Goal: Task Accomplishment & Management: Use online tool/utility

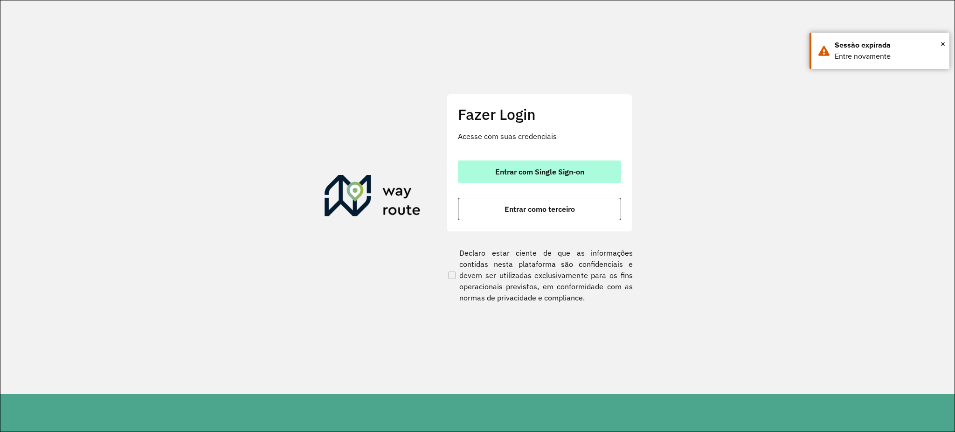
click at [542, 168] on span "Entrar com Single Sign-on" at bounding box center [539, 171] width 89 height 7
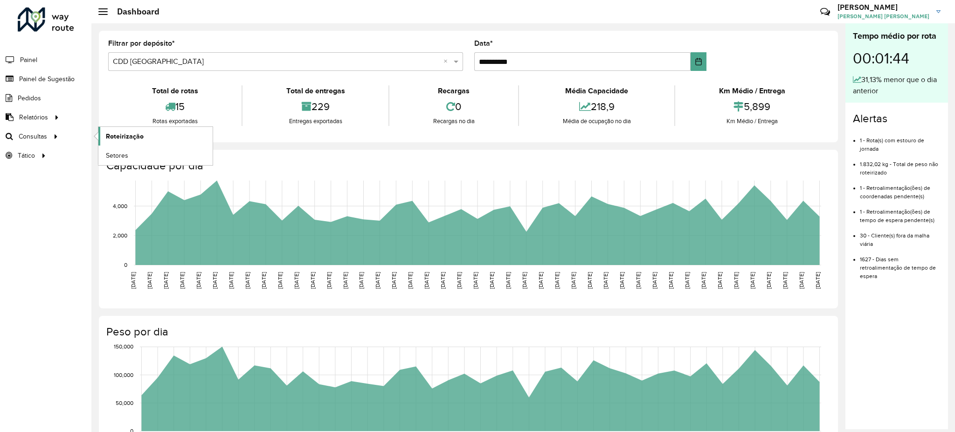
click at [148, 134] on link "Roteirização" at bounding box center [155, 136] width 114 height 19
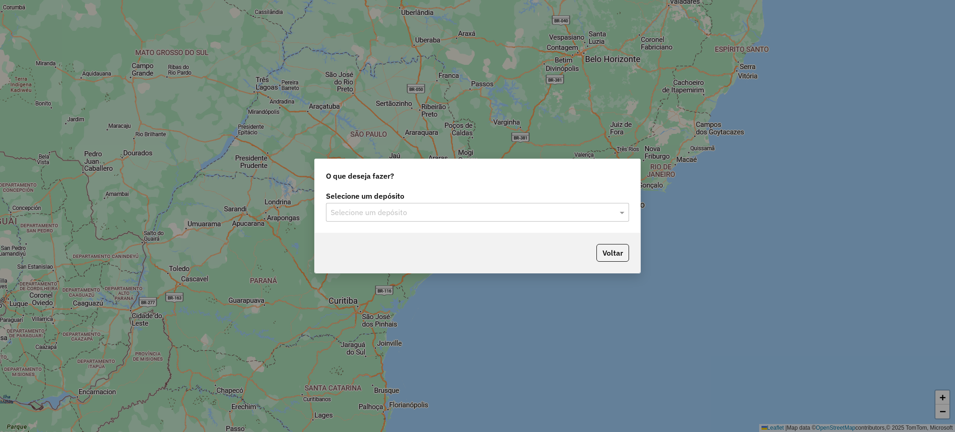
click at [406, 219] on div "Selecione um depósito" at bounding box center [477, 212] width 303 height 19
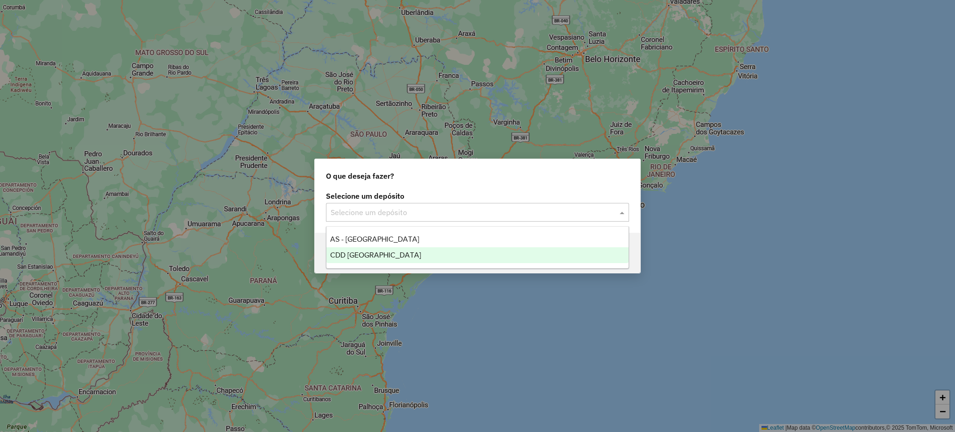
click at [391, 254] on span "CDD [GEOGRAPHIC_DATA]" at bounding box center [375, 255] width 91 height 8
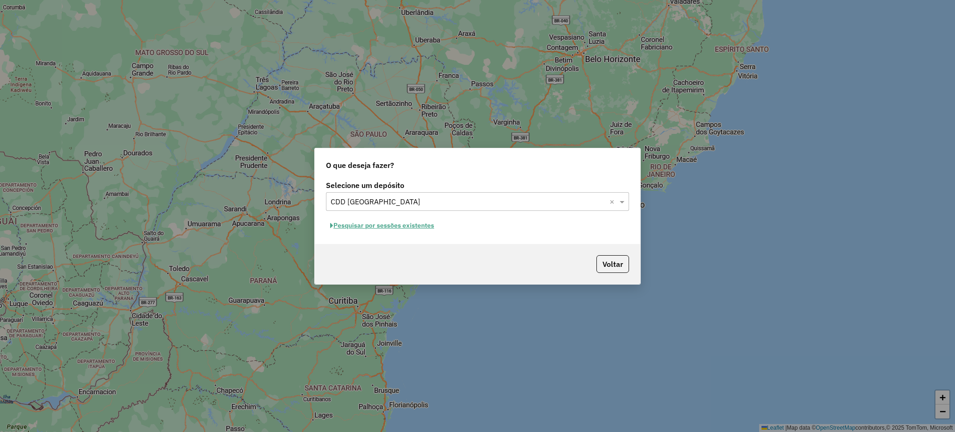
click at [404, 226] on button "Pesquisar por sessões existentes" at bounding box center [382, 225] width 112 height 14
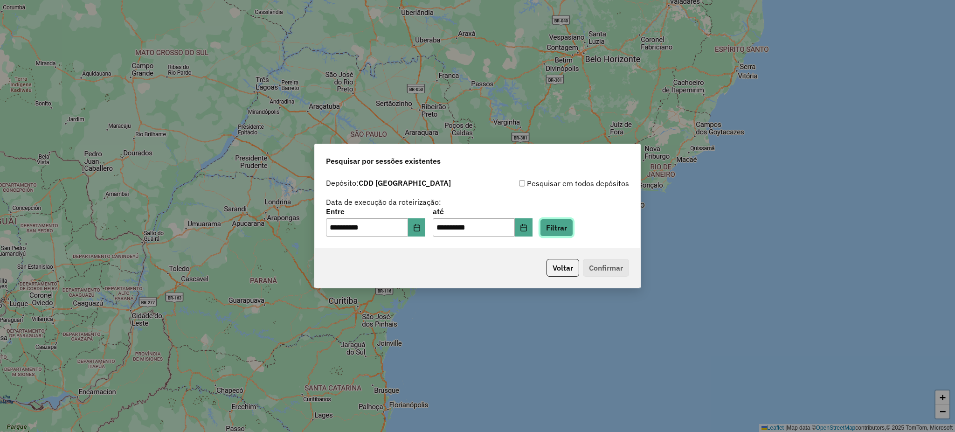
click at [573, 231] on button "Filtrar" at bounding box center [556, 228] width 33 height 18
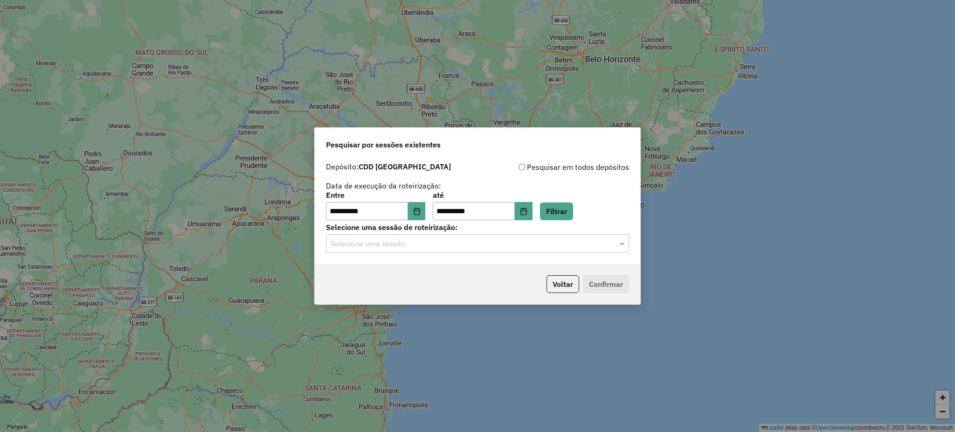
click at [472, 245] on input "text" at bounding box center [468, 243] width 275 height 11
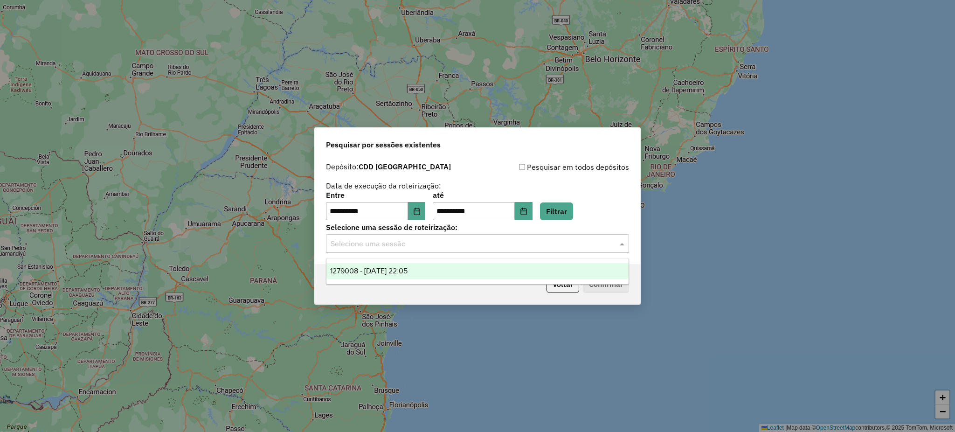
drag, startPoint x: 427, startPoint y: 273, endPoint x: 473, endPoint y: 273, distance: 45.7
click at [426, 273] on div "1279008 - 19/09/2025 22:05" at bounding box center [478, 271] width 302 height 16
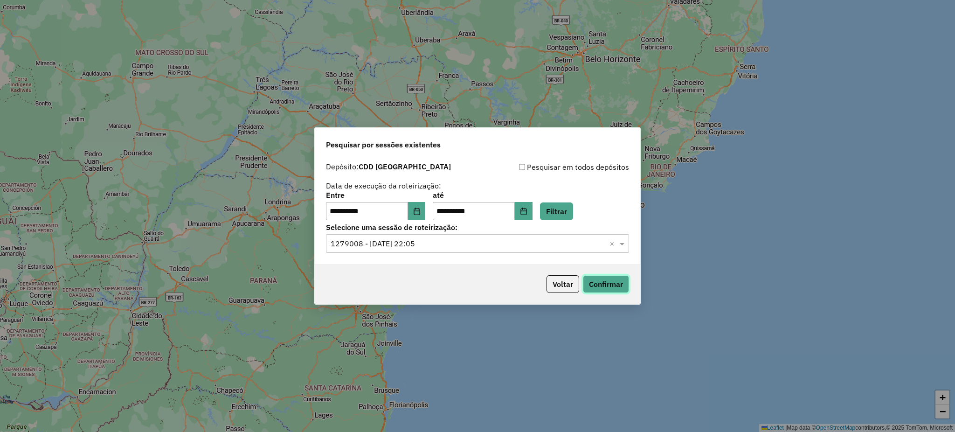
click at [613, 291] on button "Confirmar" at bounding box center [606, 284] width 46 height 18
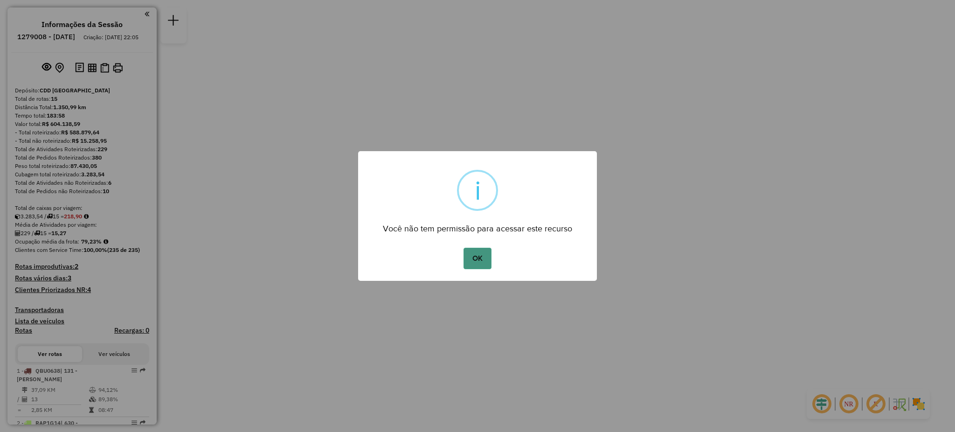
click at [473, 258] on button "OK" at bounding box center [478, 258] width 28 height 21
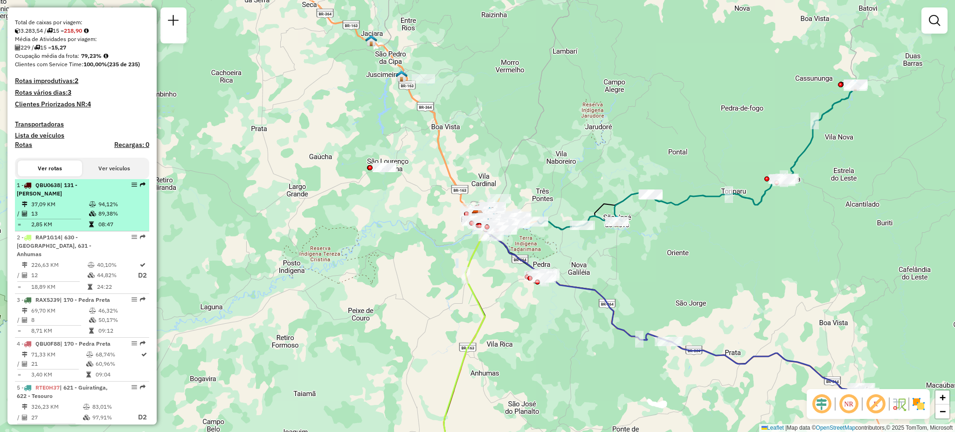
scroll to position [187, 0]
click at [70, 208] on td "37,09 KM" at bounding box center [60, 203] width 58 height 9
select select "**********"
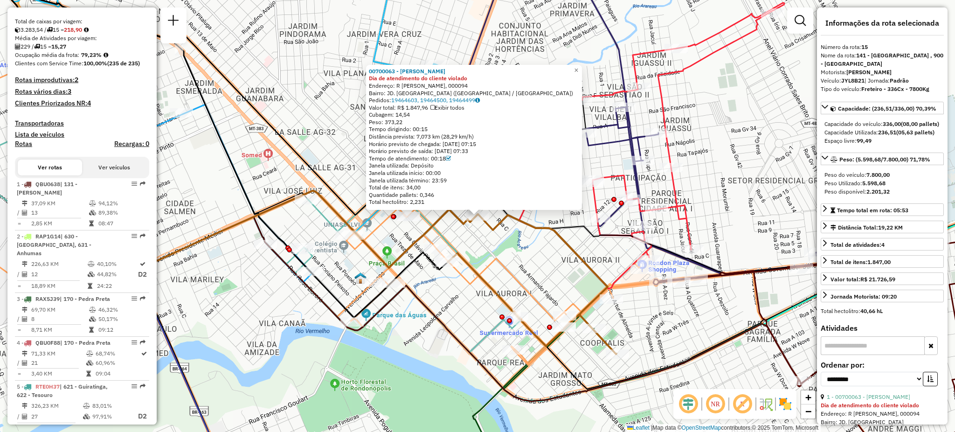
scroll to position [1002, 0]
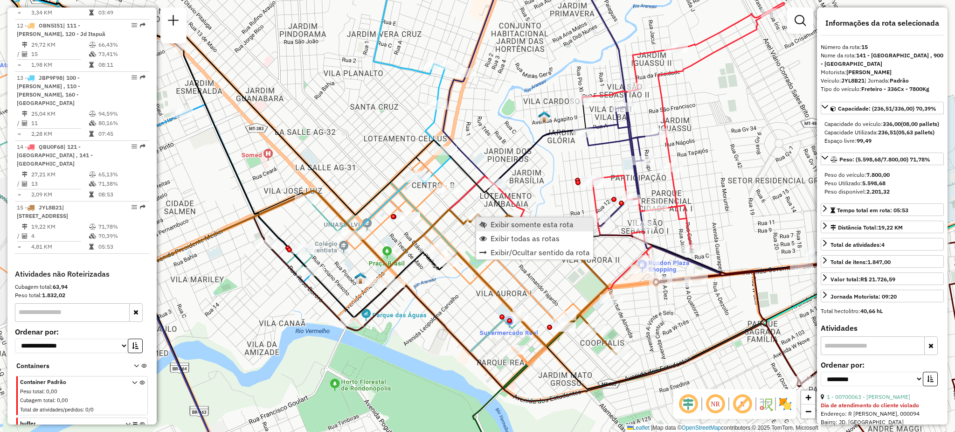
click at [503, 226] on span "Exibir somente esta rota" at bounding box center [532, 224] width 83 height 7
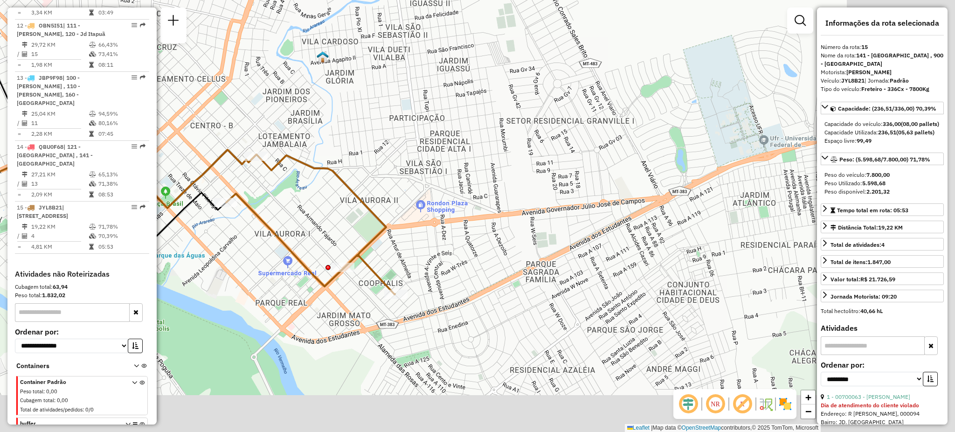
drag, startPoint x: 644, startPoint y: 302, endPoint x: 301, endPoint y: 205, distance: 356.4
click at [301, 205] on div "Janela de atendimento Grade de atendimento Capacidade Transportadoras Veículos …" at bounding box center [477, 216] width 955 height 432
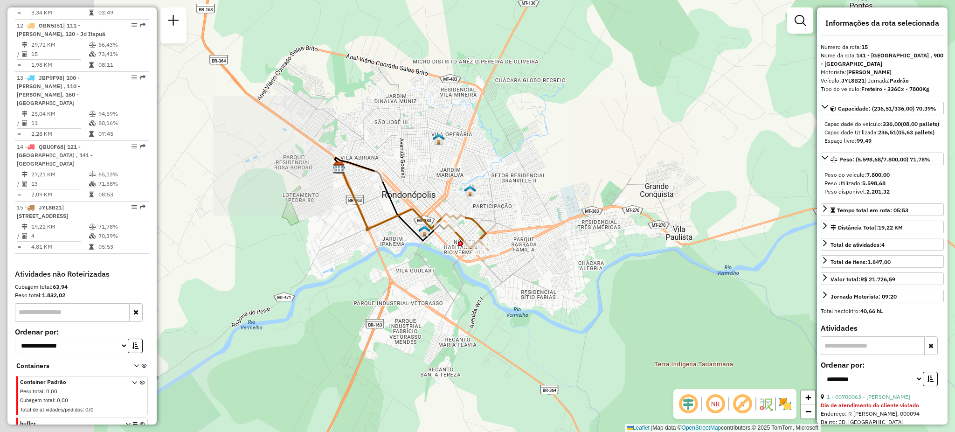
drag, startPoint x: 437, startPoint y: 252, endPoint x: 519, endPoint y: 265, distance: 83.1
click at [519, 265] on div "Janela de atendimento Grade de atendimento Capacidade Transportadoras Veículos …" at bounding box center [477, 216] width 955 height 432
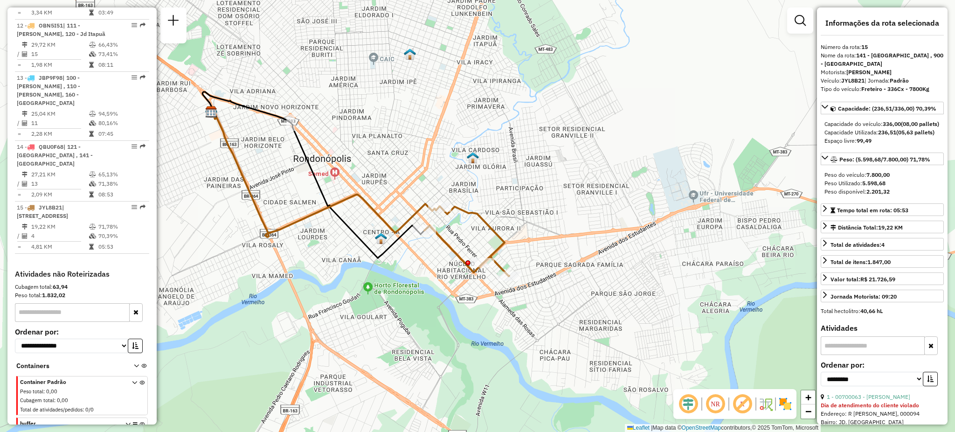
drag, startPoint x: 470, startPoint y: 194, endPoint x: 507, endPoint y: 209, distance: 39.3
click at [507, 209] on div "Janela de atendimento Grade de atendimento Capacidade Transportadoras Veículos …" at bounding box center [477, 216] width 955 height 432
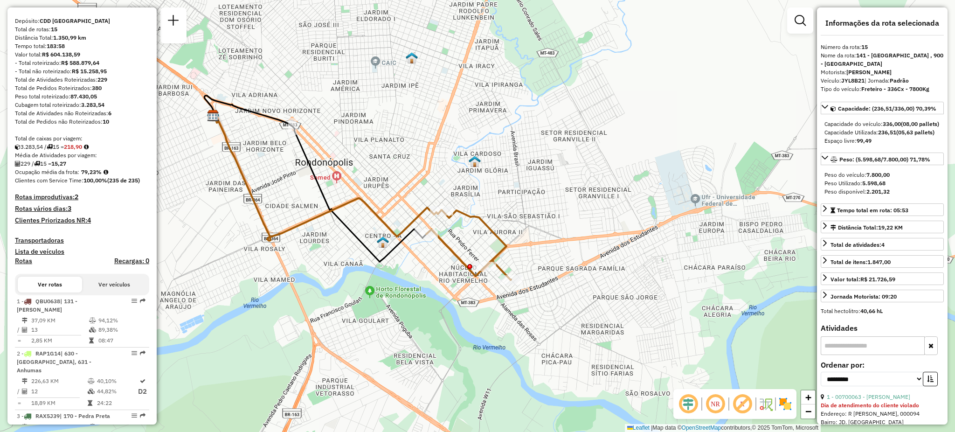
scroll to position [187, 0]
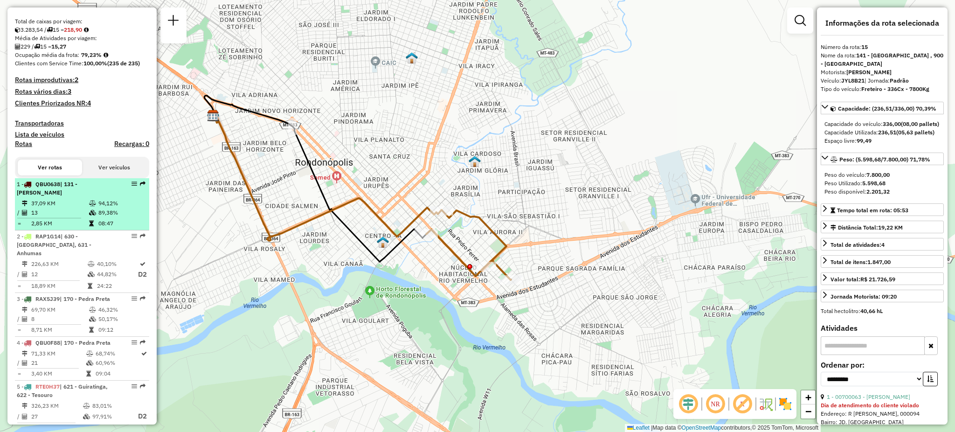
click at [54, 188] on span "QBU0638" at bounding box center [47, 184] width 25 height 7
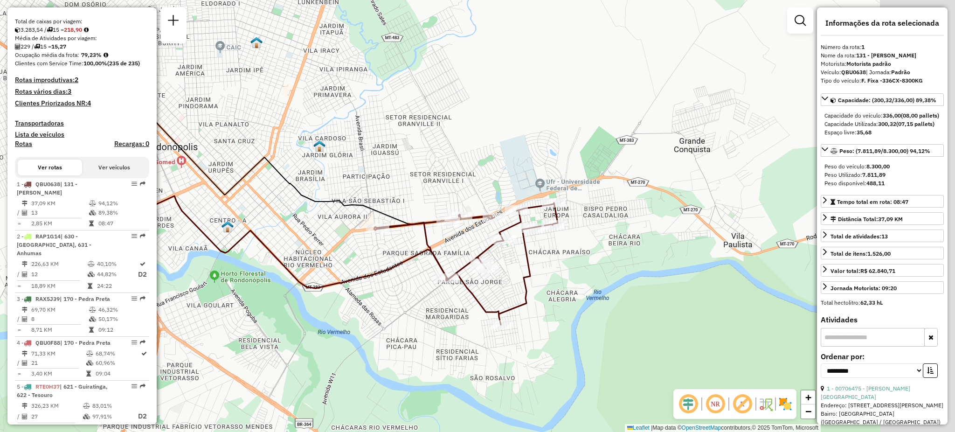
drag, startPoint x: 564, startPoint y: 265, endPoint x: 395, endPoint y: 251, distance: 169.9
click at [395, 251] on div "Janela de atendimento Grade de atendimento Capacidade Transportadoras Veículos …" at bounding box center [477, 216] width 955 height 432
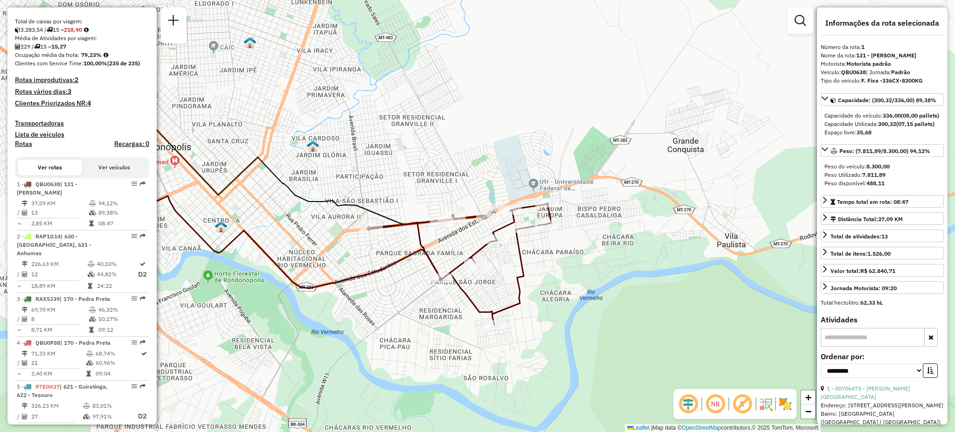
drag, startPoint x: 633, startPoint y: 249, endPoint x: 618, endPoint y: 244, distance: 15.1
click at [618, 244] on div "Janela de atendimento Grade de atendimento Capacidade Transportadoras Veículos …" at bounding box center [477, 216] width 955 height 432
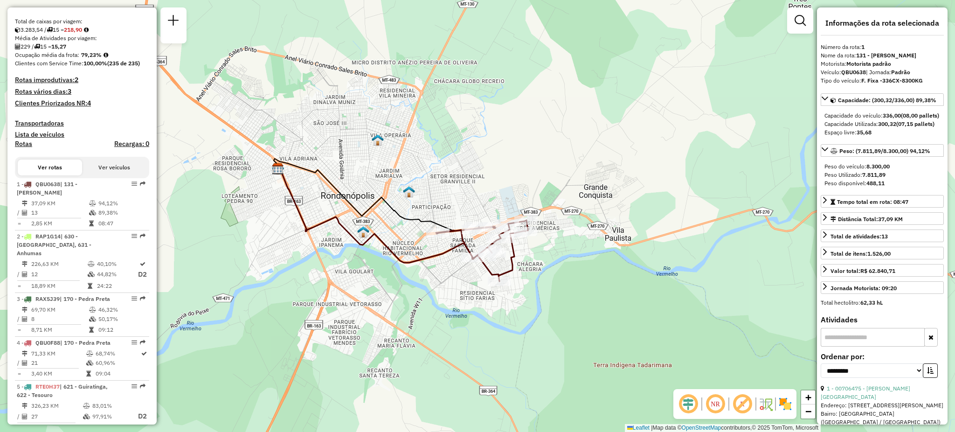
drag, startPoint x: 530, startPoint y: 198, endPoint x: 524, endPoint y: 196, distance: 6.3
click at [524, 196] on div "Janela de atendimento Grade de atendimento Capacidade Transportadoras Veículos …" at bounding box center [477, 216] width 955 height 432
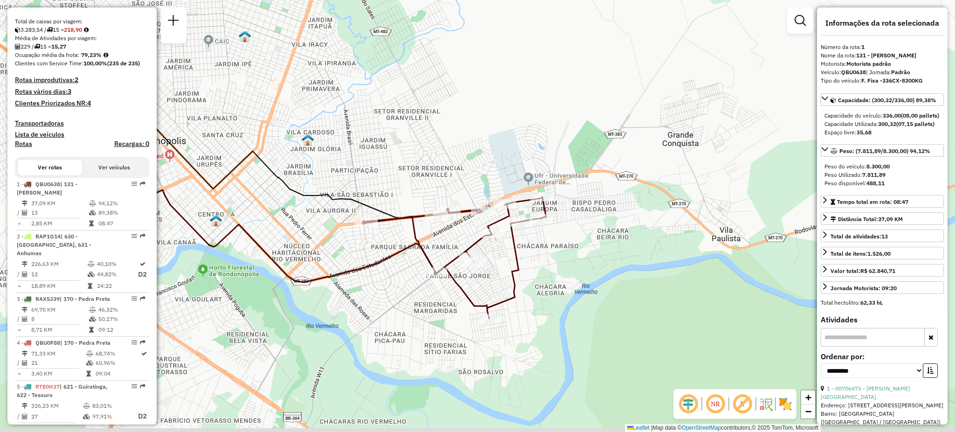
drag, startPoint x: 602, startPoint y: 258, endPoint x: 545, endPoint y: 224, distance: 65.9
click at [548, 225] on div "Rota 1 - Placa QBU0638 00706072 - Compre Facil Europa Janela de atendimento Gra…" at bounding box center [477, 216] width 955 height 432
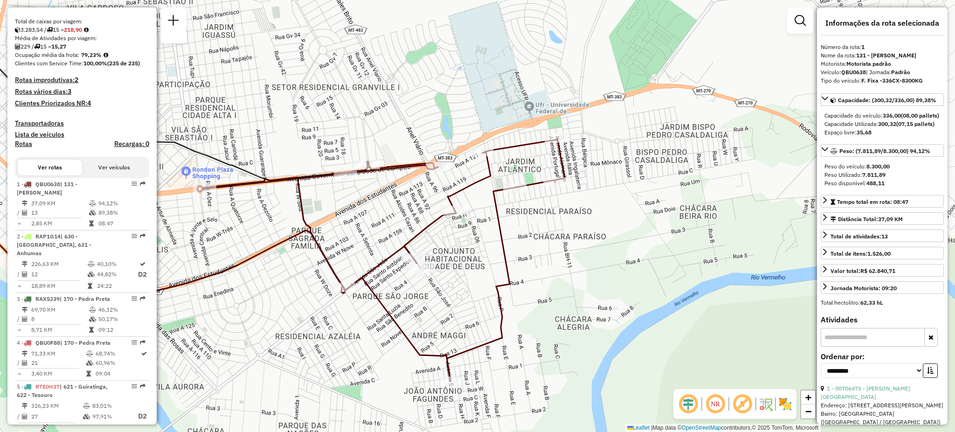
drag, startPoint x: 569, startPoint y: 244, endPoint x: 571, endPoint y: 199, distance: 45.3
click at [571, 199] on div "Janela de atendimento Grade de atendimento Capacidade Transportadoras Veículos …" at bounding box center [477, 216] width 955 height 432
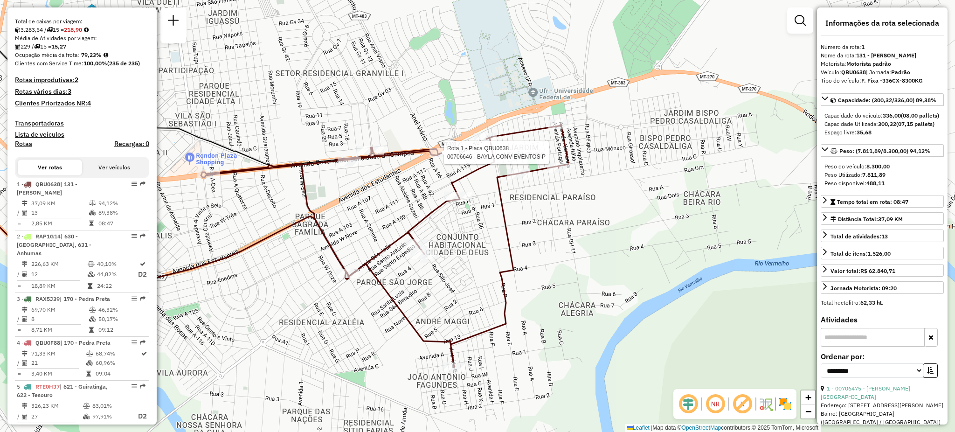
click at [442, 157] on div at bounding box center [441, 152] width 23 height 9
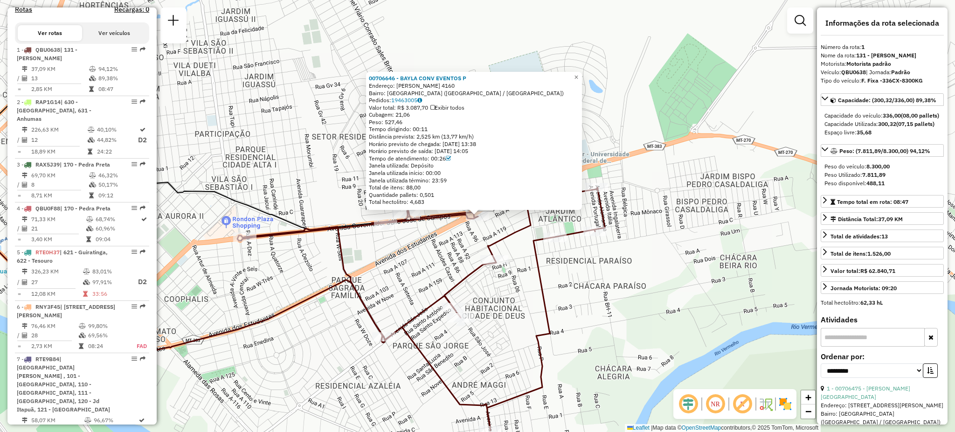
scroll to position [365, 0]
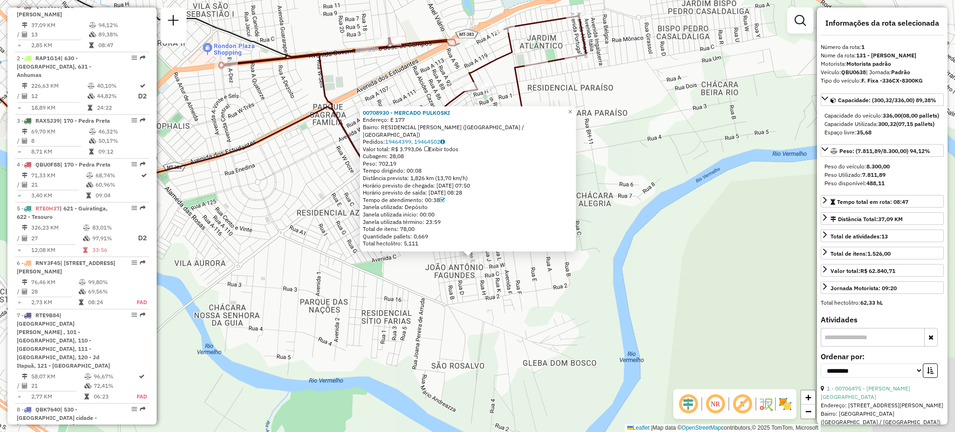
drag, startPoint x: 611, startPoint y: 248, endPoint x: 610, endPoint y: 254, distance: 6.1
click at [610, 254] on div "00708930 - MERCADO PULKOSKI Endereço: E 177 Bairro: RESIDENCIAL [PERSON_NAME] (…" at bounding box center [477, 216] width 955 height 432
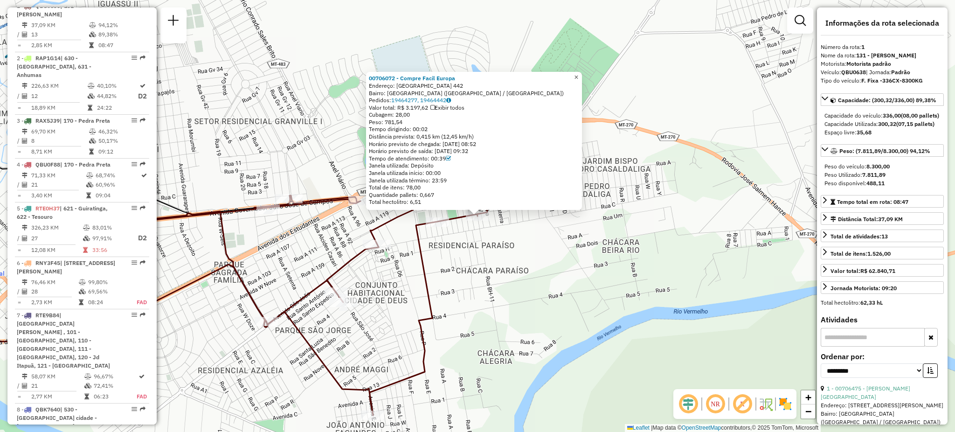
click at [578, 75] on span "×" at bounding box center [576, 77] width 4 height 8
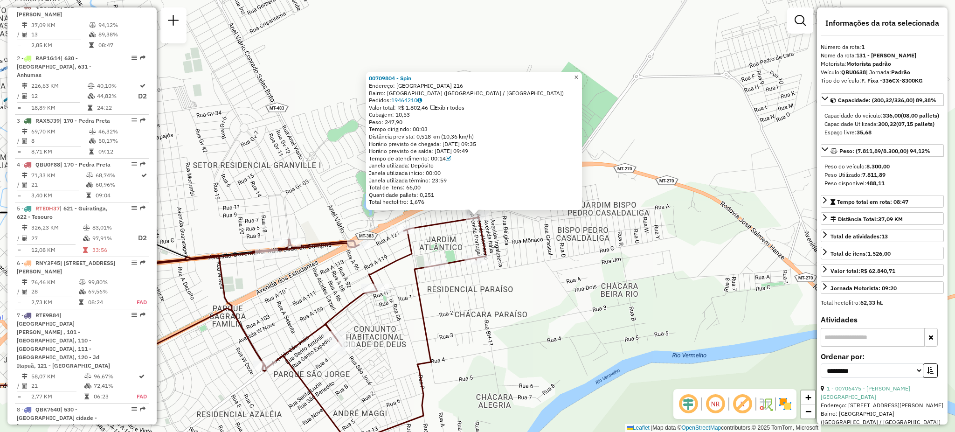
click at [578, 74] on span "×" at bounding box center [576, 77] width 4 height 8
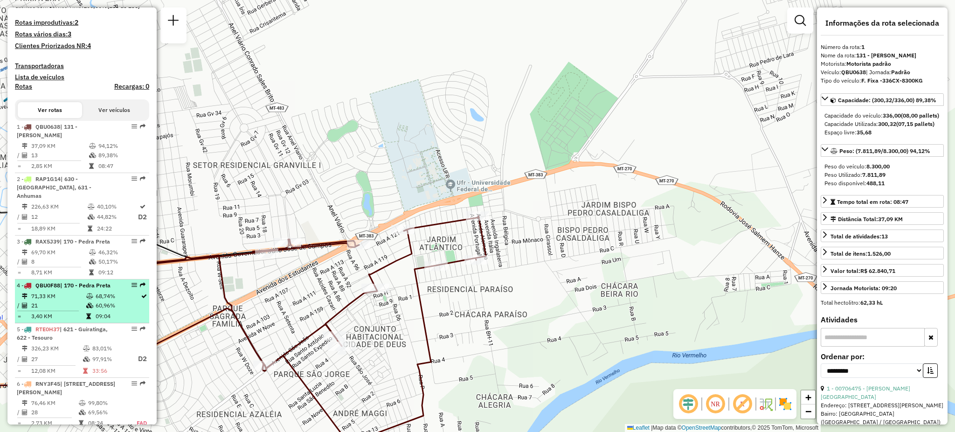
scroll to position [241, 0]
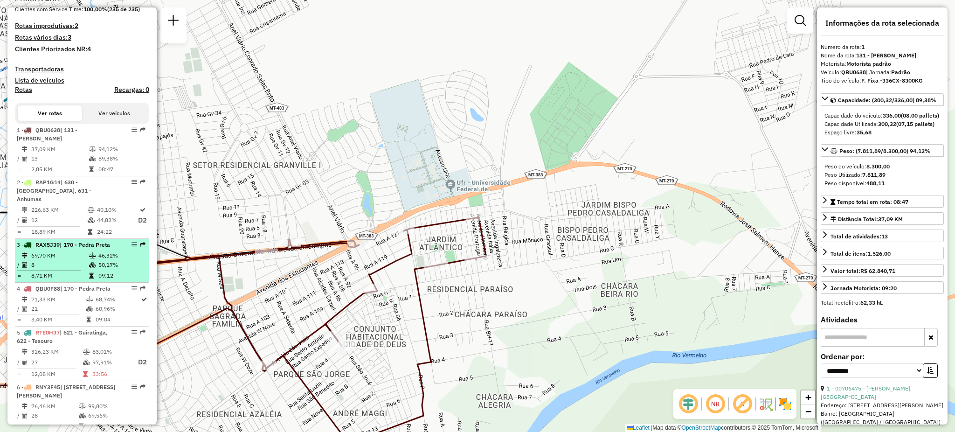
click at [56, 244] on span "RAX5J39" at bounding box center [47, 244] width 24 height 7
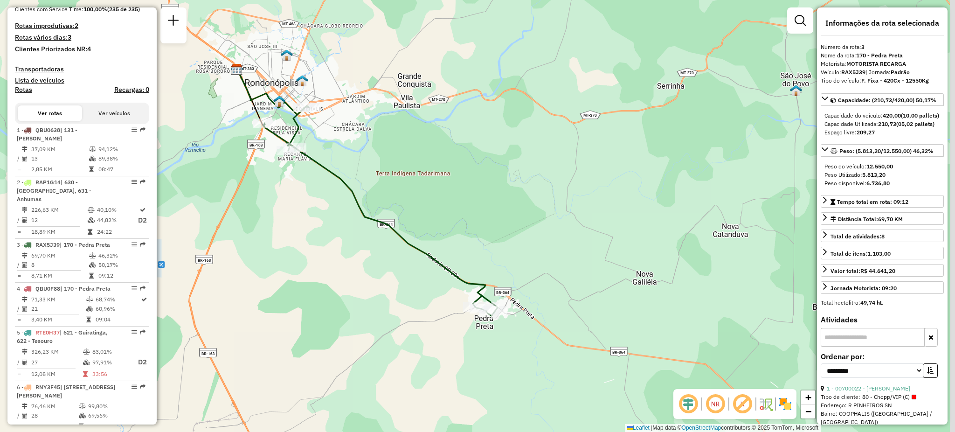
drag, startPoint x: 465, startPoint y: 225, endPoint x: 354, endPoint y: 202, distance: 113.5
click at [354, 202] on icon at bounding box center [381, 211] width 234 height 210
drag, startPoint x: 334, startPoint y: 178, endPoint x: 346, endPoint y: 184, distance: 13.1
click at [346, 184] on icon at bounding box center [382, 212] width 234 height 210
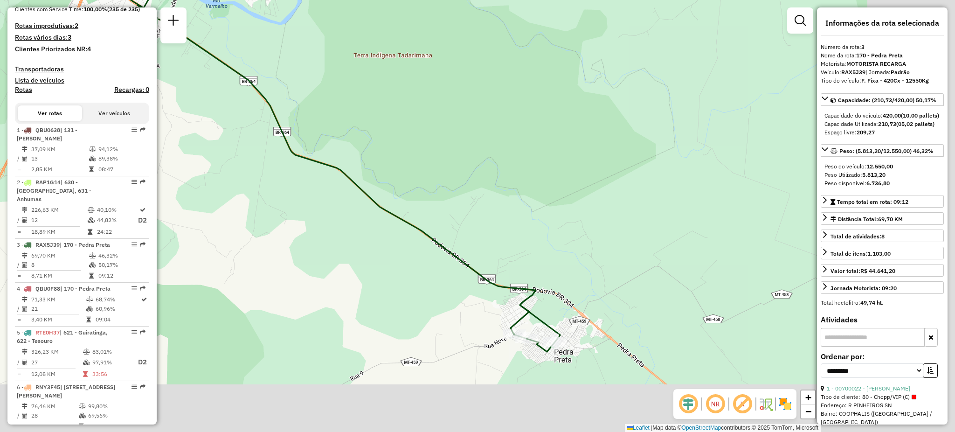
drag, startPoint x: 541, startPoint y: 256, endPoint x: 451, endPoint y: 171, distance: 123.8
click at [451, 171] on div "Janela de atendimento Grade de atendimento Capacidade Transportadoras Veículos …" at bounding box center [477, 216] width 955 height 432
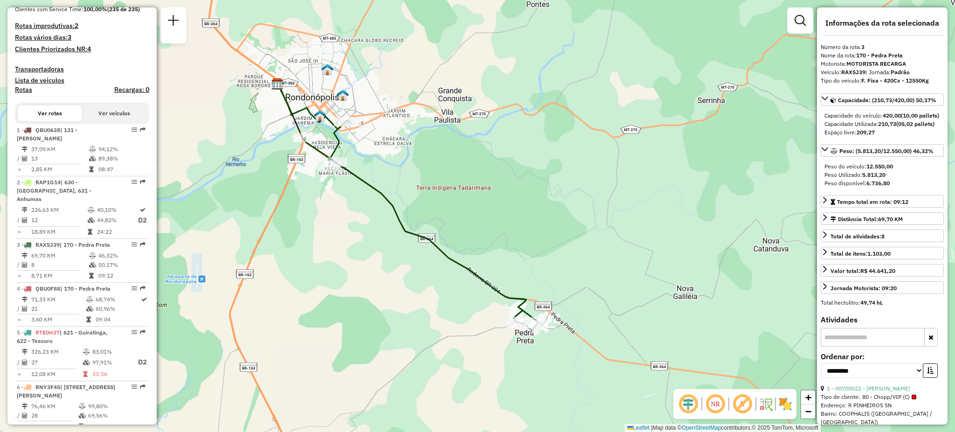
drag, startPoint x: 449, startPoint y: 206, endPoint x: 453, endPoint y: 234, distance: 28.4
click at [453, 234] on div "Janela de atendimento Grade de atendimento Capacidade Transportadoras Veículos …" at bounding box center [477, 216] width 955 height 432
